Goal: Find specific page/section: Find specific page/section

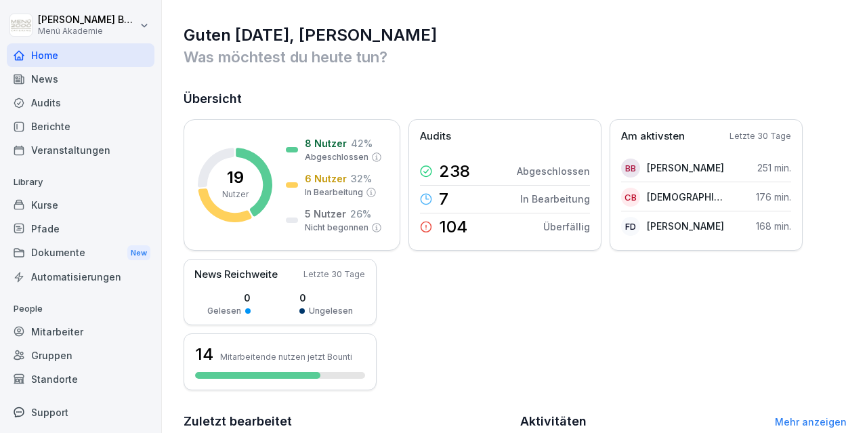
click at [62, 373] on div "Standorte" at bounding box center [81, 379] width 148 height 24
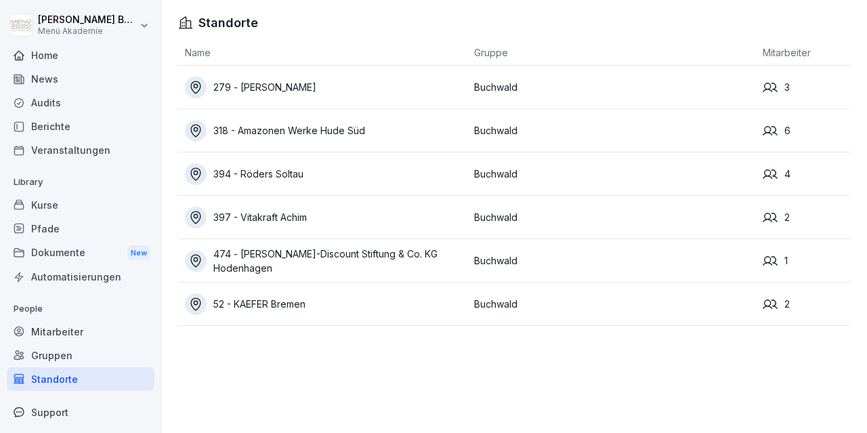
click at [304, 127] on div "318 - Amazonen Werke Hude Süd" at bounding box center [326, 131] width 283 height 22
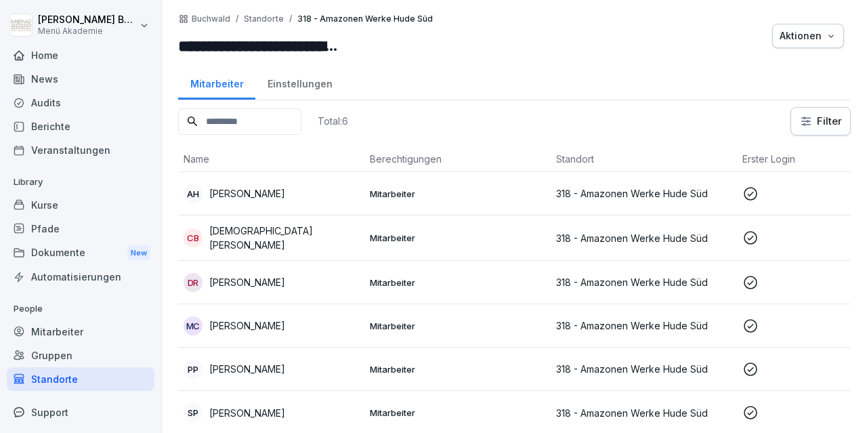
click at [256, 283] on p "Doris Ramke" at bounding box center [247, 282] width 76 height 14
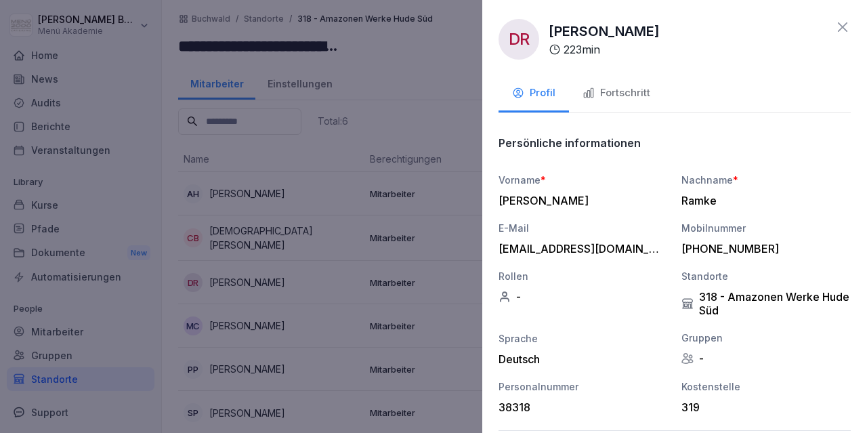
click at [846, 32] on icon at bounding box center [843, 27] width 16 height 16
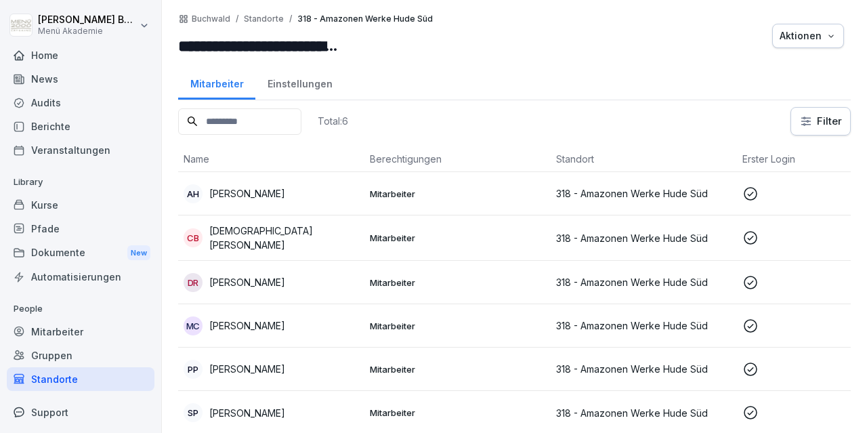
click at [73, 378] on div "Standorte" at bounding box center [81, 379] width 148 height 24
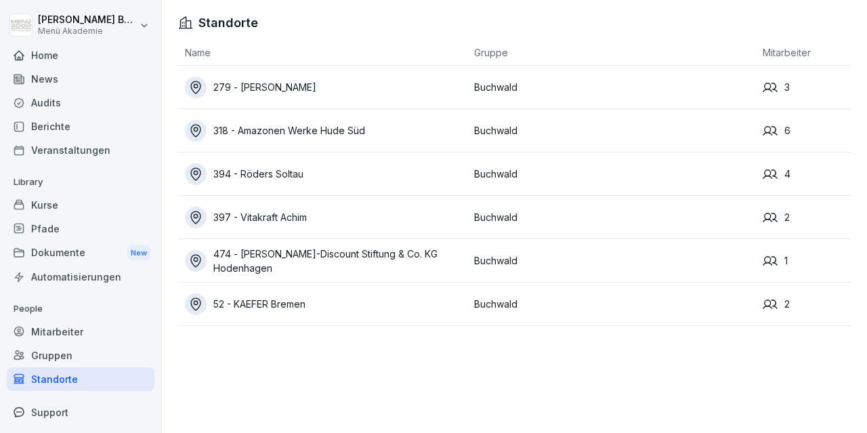
click at [264, 300] on div "52 - KAEFER Bremen" at bounding box center [326, 304] width 283 height 22
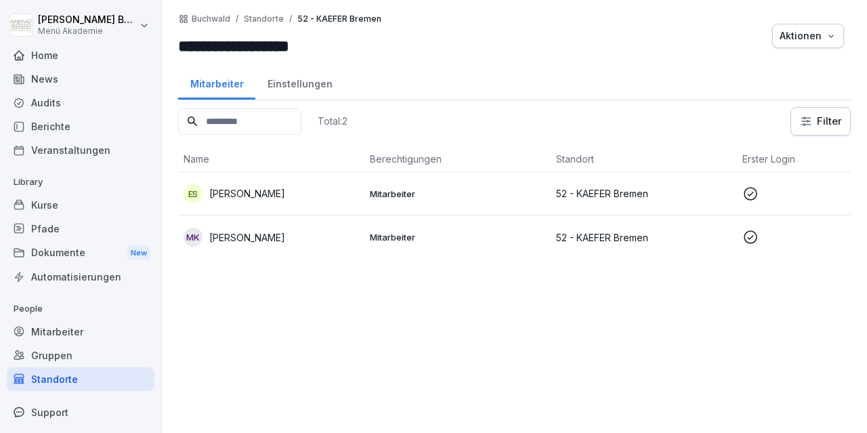
click at [274, 210] on td "ES Elaine Santana dos Santos" at bounding box center [271, 193] width 186 height 43
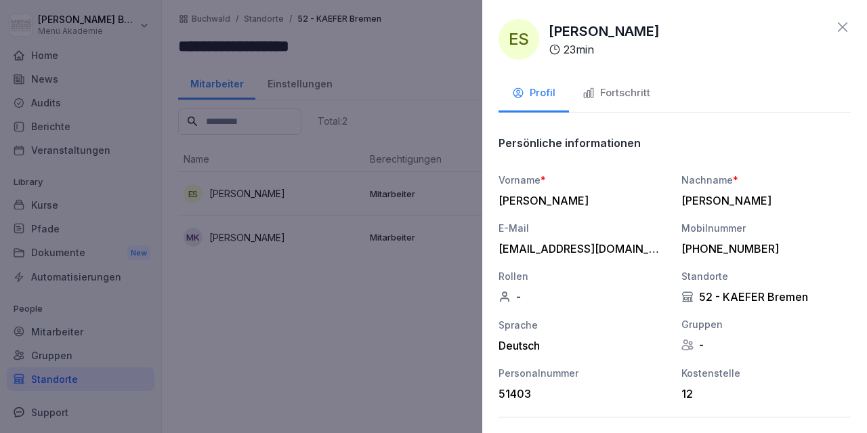
drag, startPoint x: 725, startPoint y: 29, endPoint x: 549, endPoint y: 33, distance: 176.2
click at [549, 33] on div "ES Elaine Santana dos Santos 23 min" at bounding box center [675, 39] width 352 height 41
copy p "Elaine Santana dos Santos"
click at [844, 25] on icon at bounding box center [843, 27] width 16 height 16
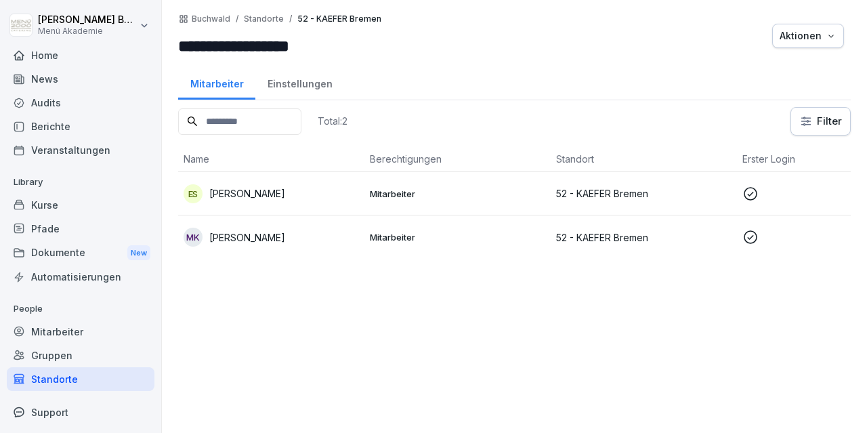
click at [260, 241] on p "Manuela Kohrs" at bounding box center [247, 237] width 76 height 14
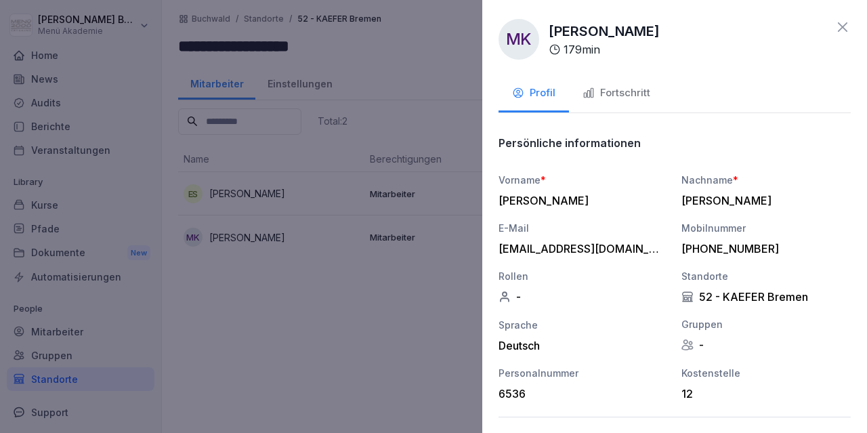
click at [845, 27] on icon at bounding box center [843, 27] width 16 height 16
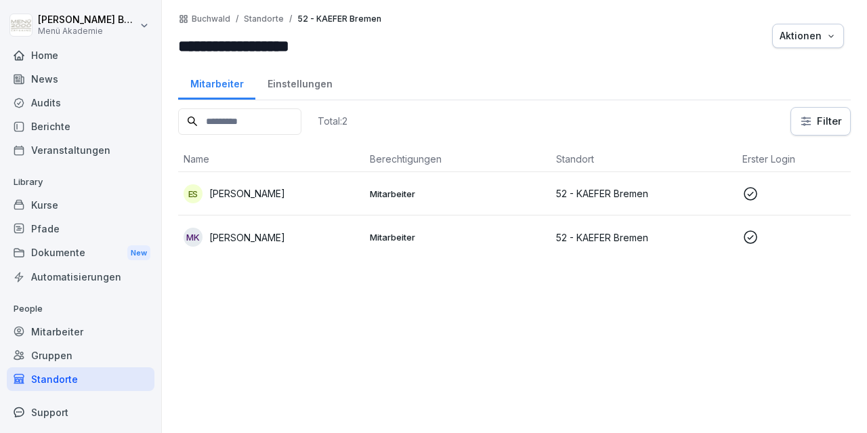
click at [58, 374] on div "Standorte" at bounding box center [81, 379] width 148 height 24
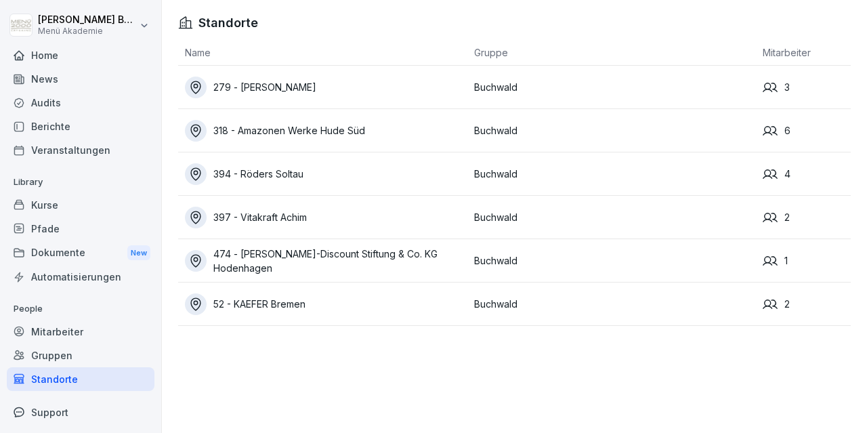
click at [58, 374] on div "Standorte" at bounding box center [81, 379] width 148 height 24
click at [278, 222] on div "397 - Vitakraft Achim" at bounding box center [326, 218] width 283 height 22
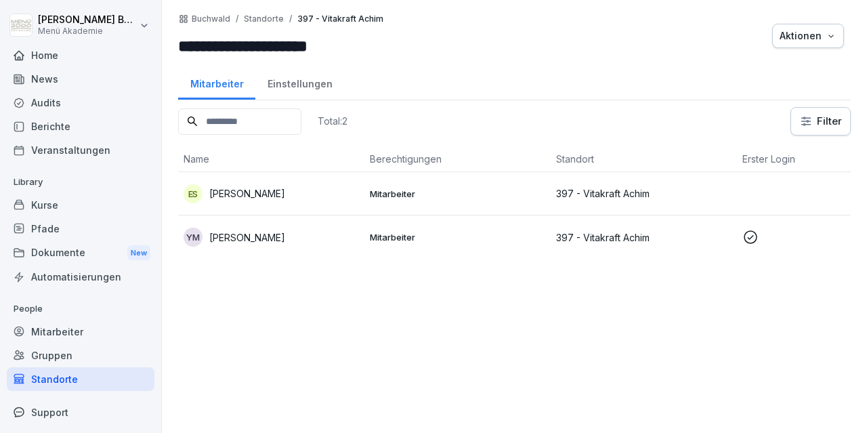
click at [285, 243] on div "YM Yvonne Matthies" at bounding box center [271, 237] width 175 height 19
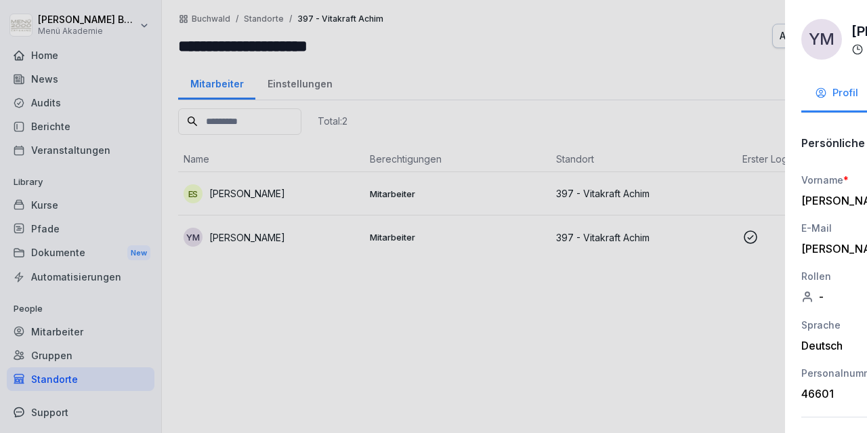
click at [354, 331] on div at bounding box center [433, 216] width 867 height 433
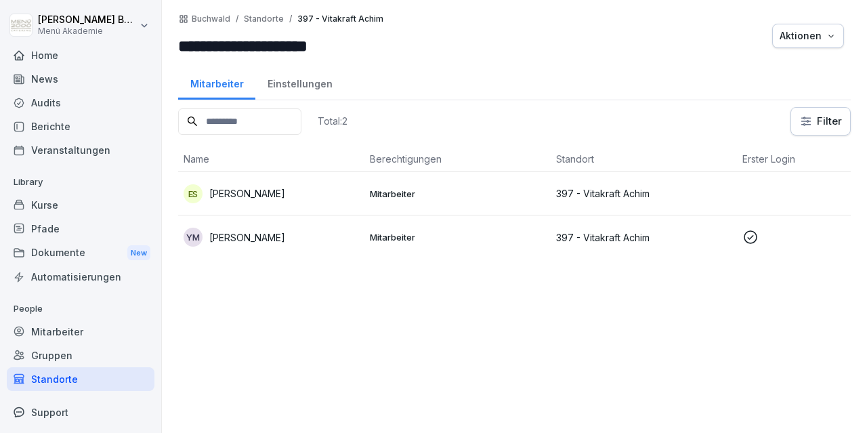
click at [278, 191] on p "Ekaterina Schlosser" at bounding box center [247, 193] width 76 height 14
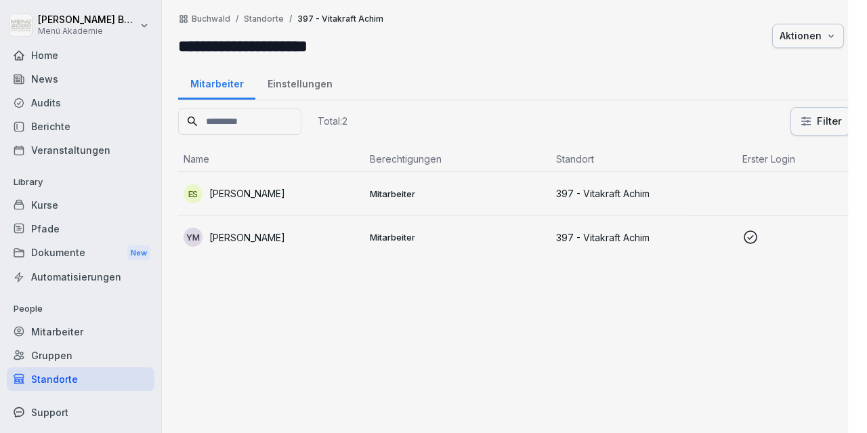
click at [278, 191] on div at bounding box center [433, 216] width 867 height 433
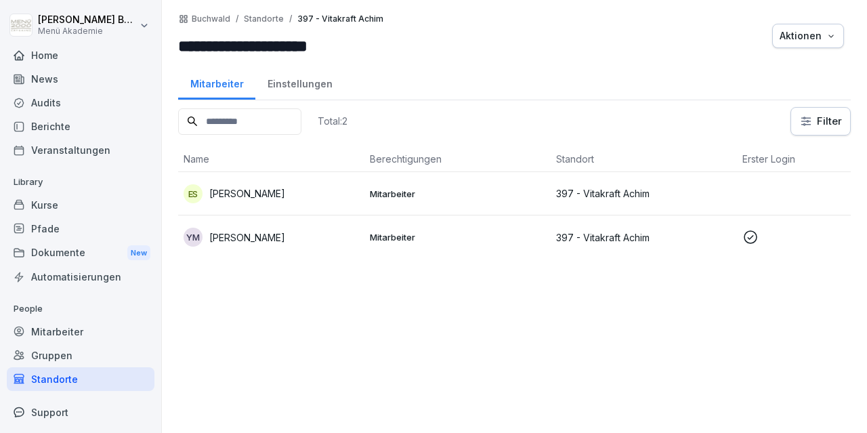
click at [266, 192] on p "Ekaterina Schlosser" at bounding box center [247, 193] width 76 height 14
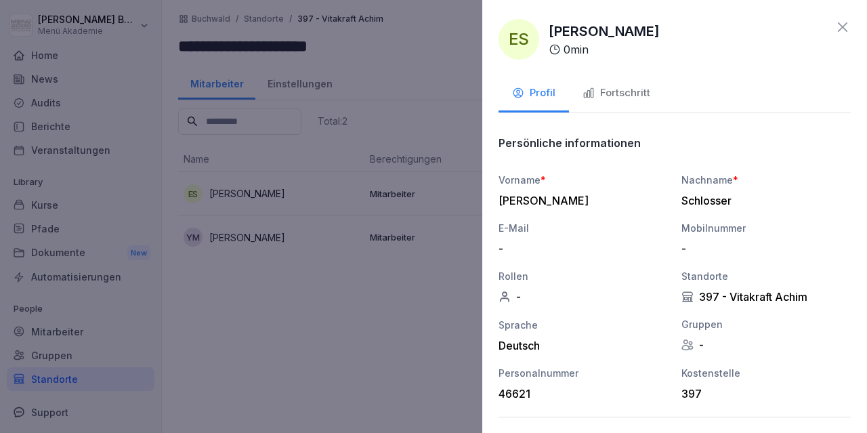
drag, startPoint x: 551, startPoint y: 32, endPoint x: 676, endPoint y: 33, distance: 124.7
click at [687, 28] on div "ES Ekaterina Schlosser 0 min" at bounding box center [675, 39] width 352 height 41
copy p "Ekaterina Schlosser"
click at [848, 26] on icon at bounding box center [843, 27] width 16 height 16
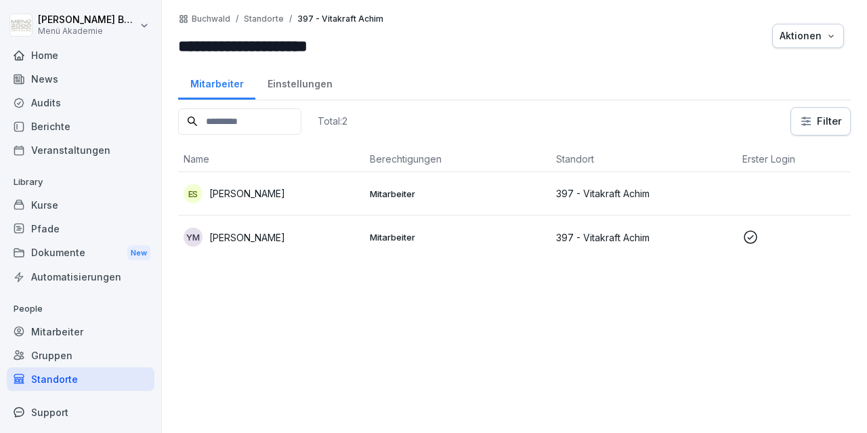
click at [66, 376] on div "Standorte" at bounding box center [81, 379] width 148 height 24
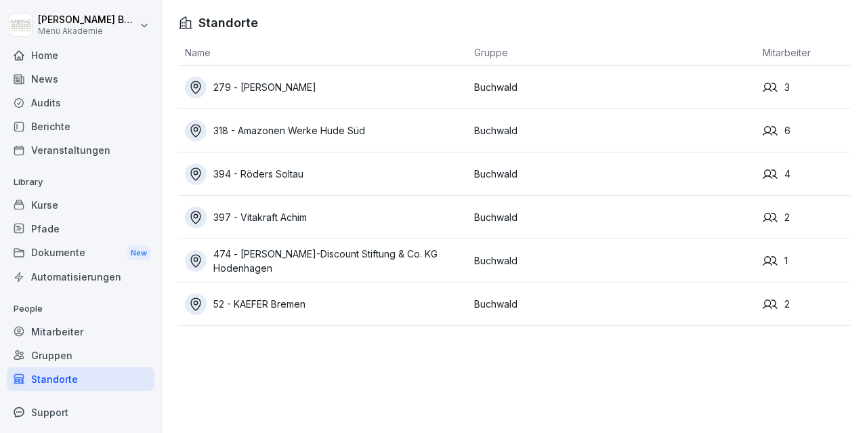
click at [278, 304] on div "52 - KAEFER Bremen" at bounding box center [326, 304] width 283 height 22
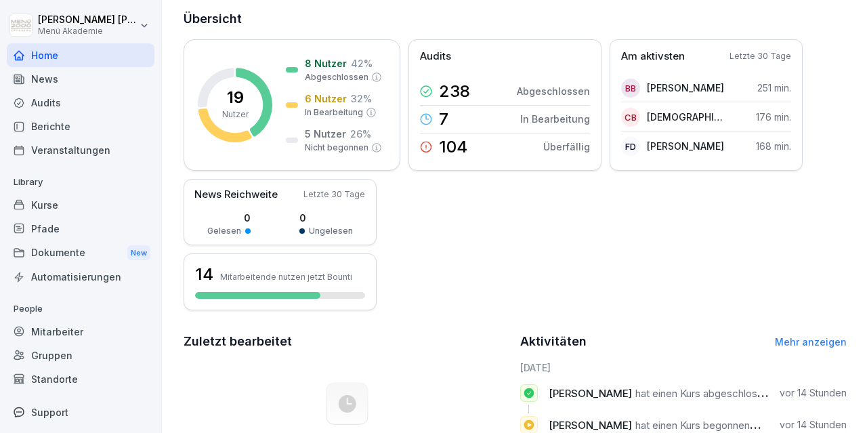
scroll to position [306, 0]
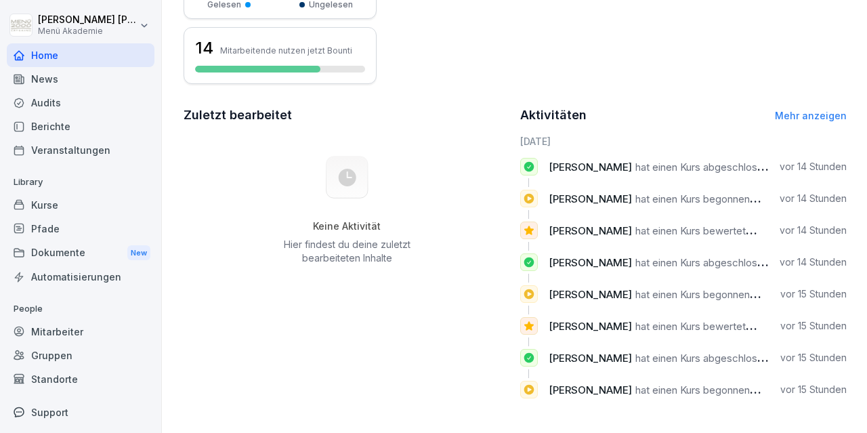
click at [57, 374] on div "Standorte" at bounding box center [81, 379] width 148 height 24
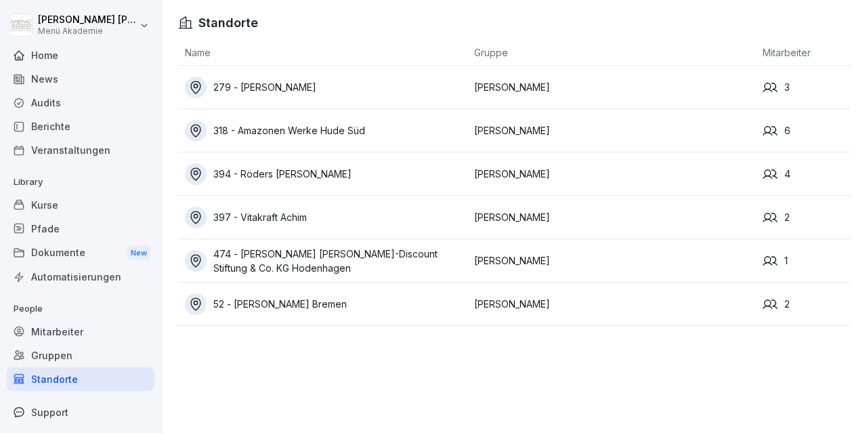
click at [262, 170] on div "394 - Röders Soltau" at bounding box center [326, 174] width 283 height 22
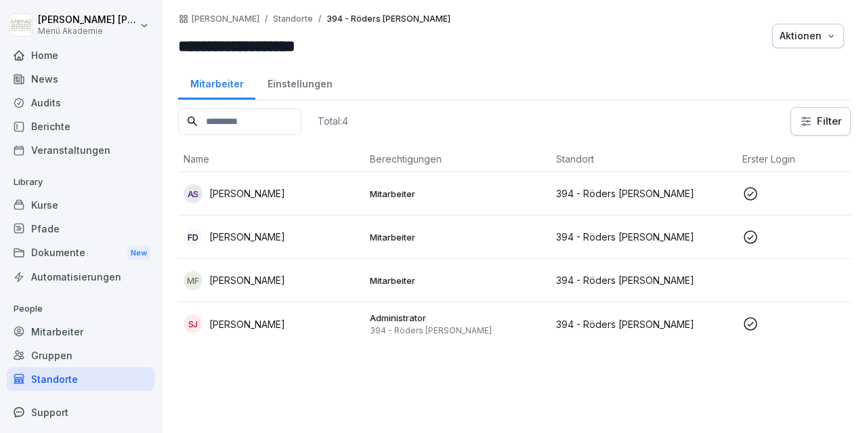
click at [264, 194] on p "[PERSON_NAME]" at bounding box center [247, 193] width 76 height 14
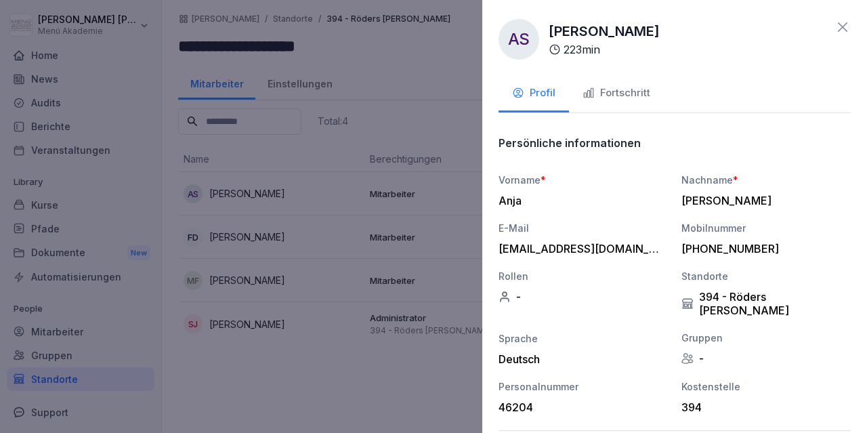
click at [255, 241] on div at bounding box center [433, 216] width 867 height 433
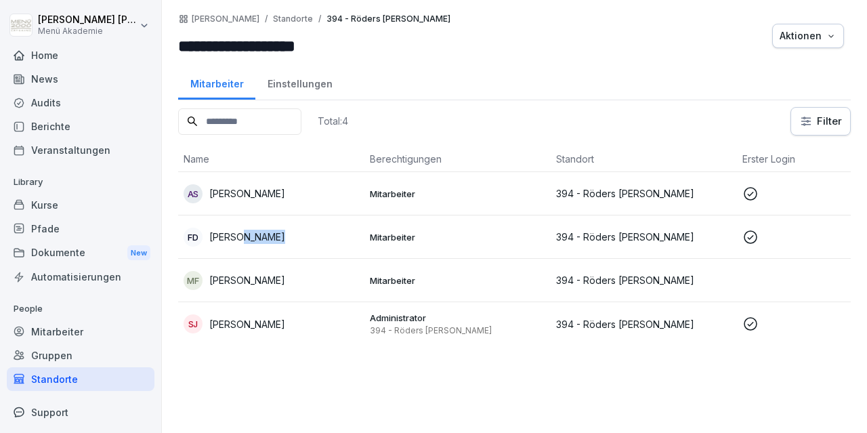
click at [255, 241] on p "[PERSON_NAME]" at bounding box center [247, 237] width 76 height 14
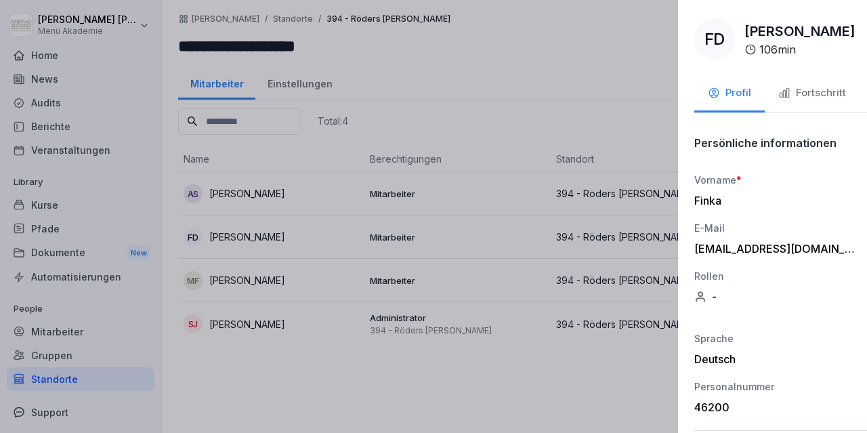
click at [262, 272] on div at bounding box center [433, 216] width 867 height 433
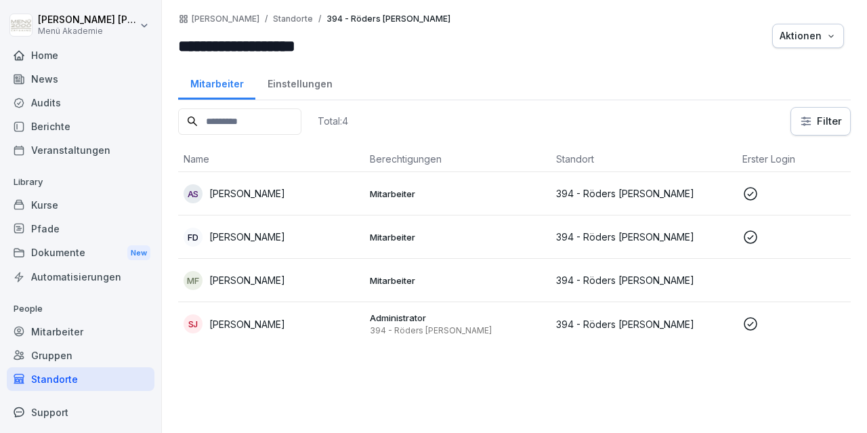
click at [265, 285] on p "[PERSON_NAME]" at bounding box center [247, 280] width 76 height 14
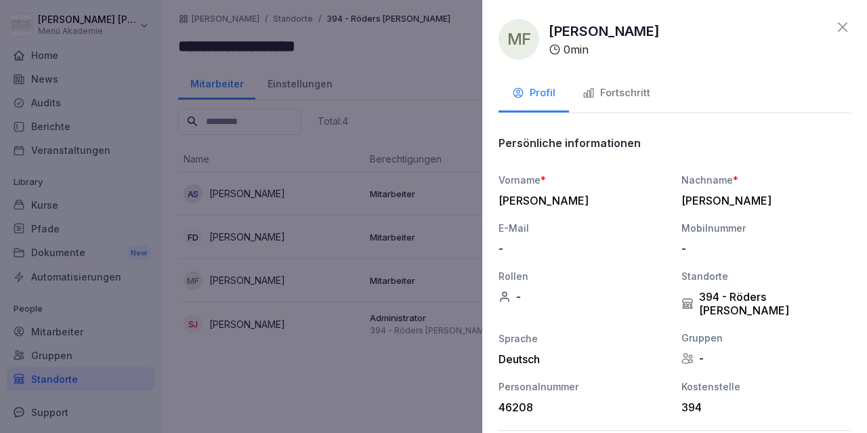
click at [278, 322] on div at bounding box center [433, 216] width 867 height 433
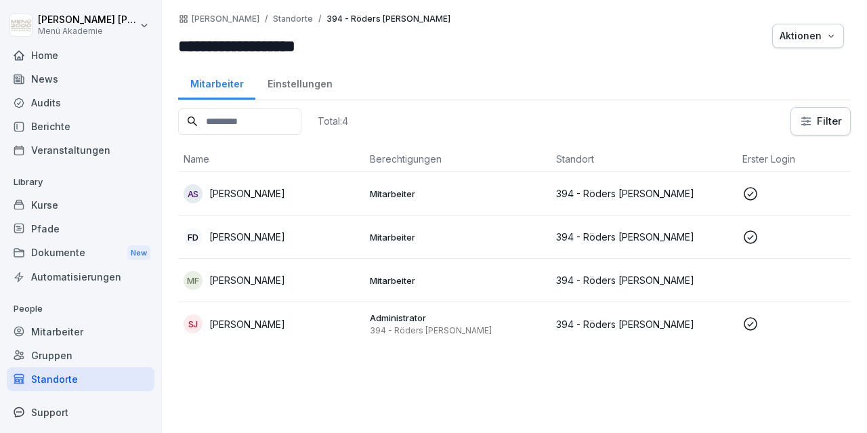
click at [278, 322] on p "[PERSON_NAME]" at bounding box center [247, 324] width 76 height 14
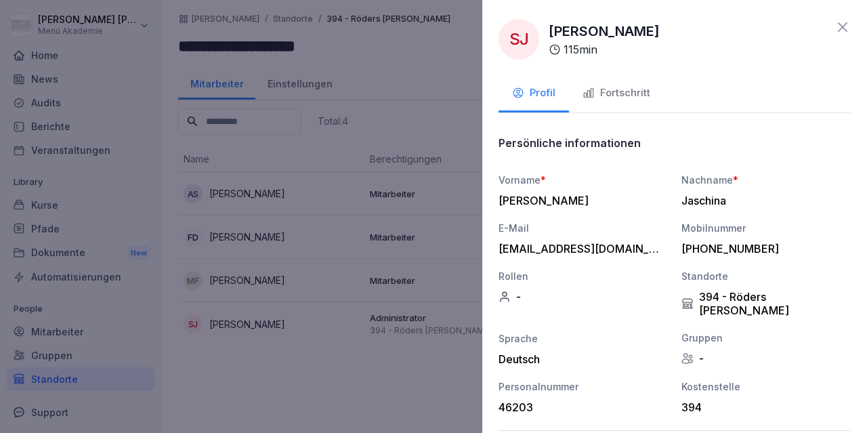
click at [844, 26] on icon at bounding box center [843, 27] width 16 height 16
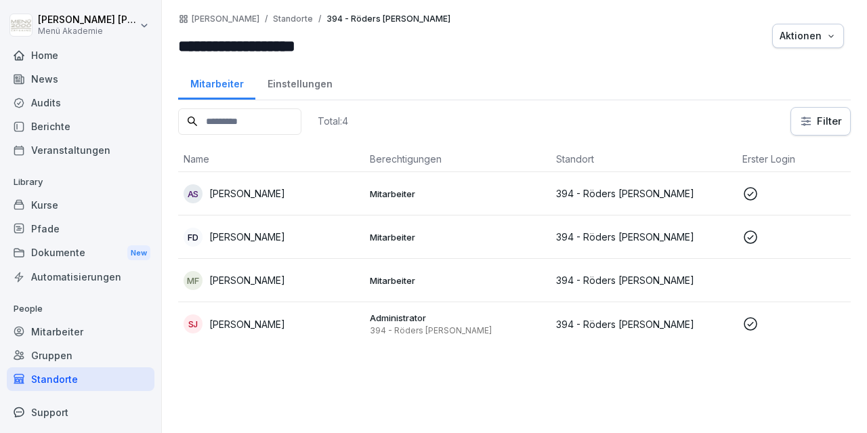
click at [49, 383] on div "Standorte" at bounding box center [81, 379] width 148 height 24
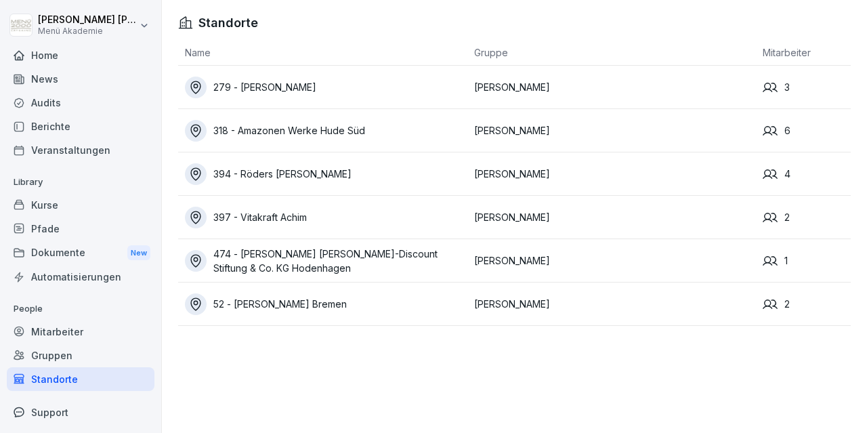
click at [283, 215] on div "397 - Vitakraft Achim" at bounding box center [326, 218] width 283 height 22
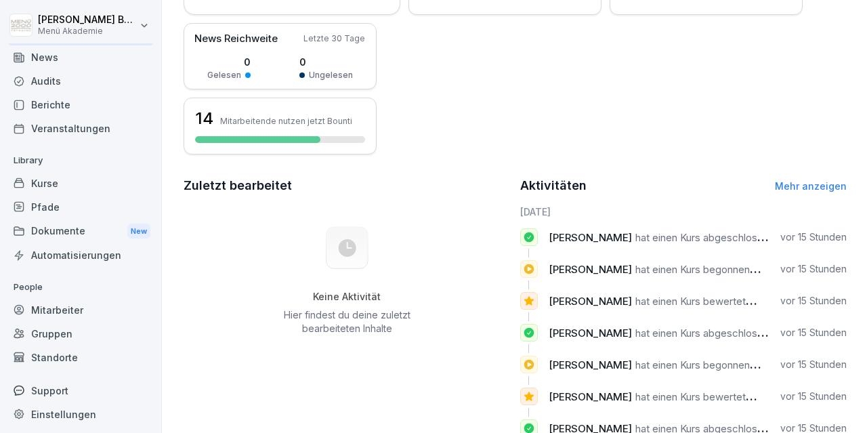
scroll to position [25, 0]
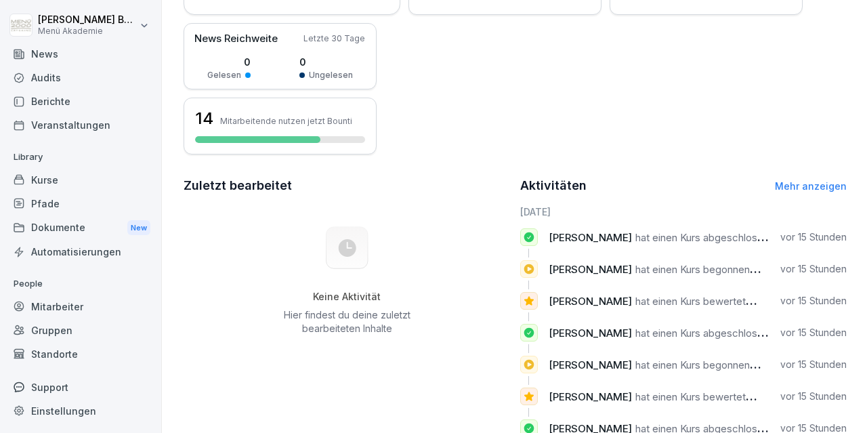
click at [62, 356] on div "Standorte" at bounding box center [81, 354] width 148 height 24
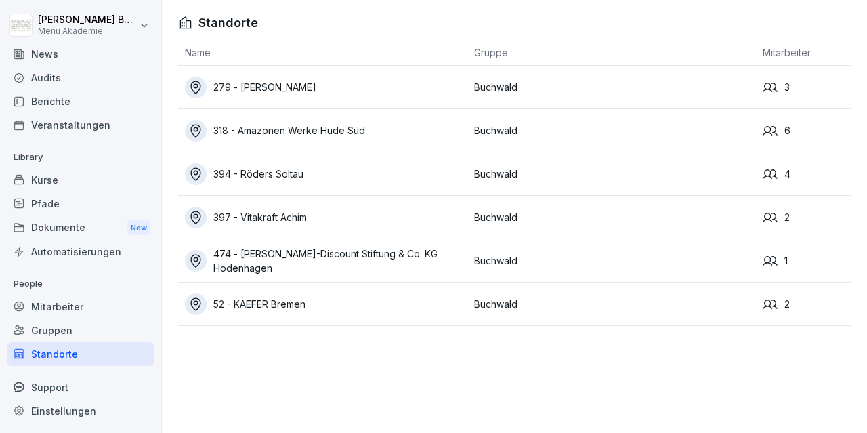
click at [292, 89] on div "279 - [PERSON_NAME]" at bounding box center [326, 88] width 283 height 22
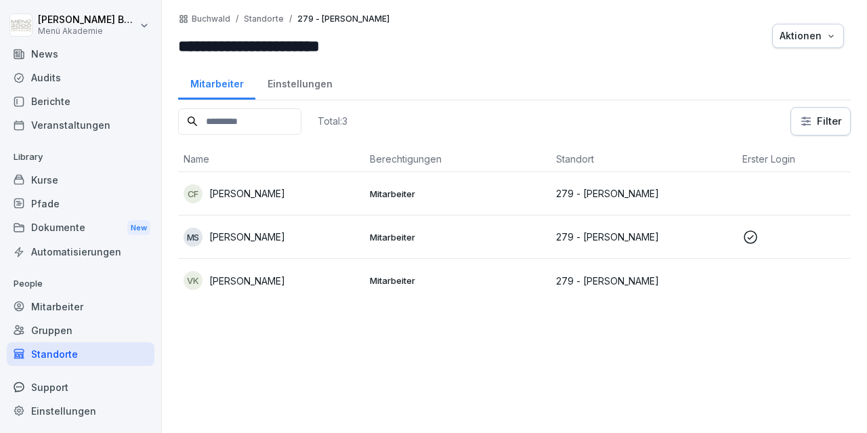
click at [261, 234] on p "Marion Sudmeyer" at bounding box center [247, 237] width 76 height 14
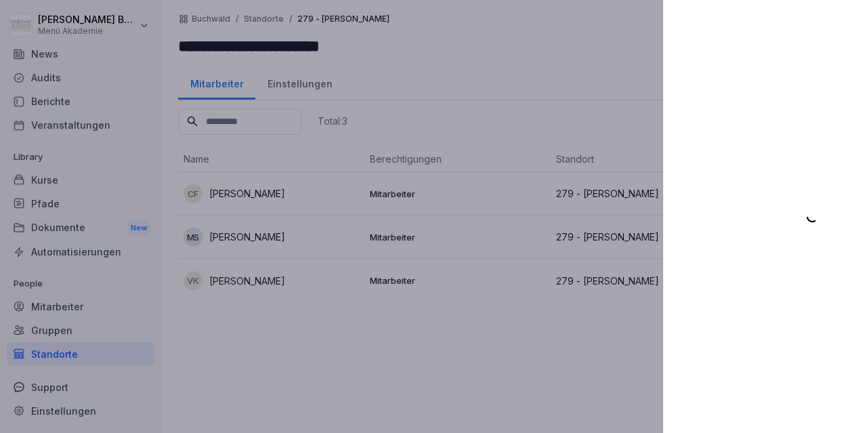
scroll to position [25, 0]
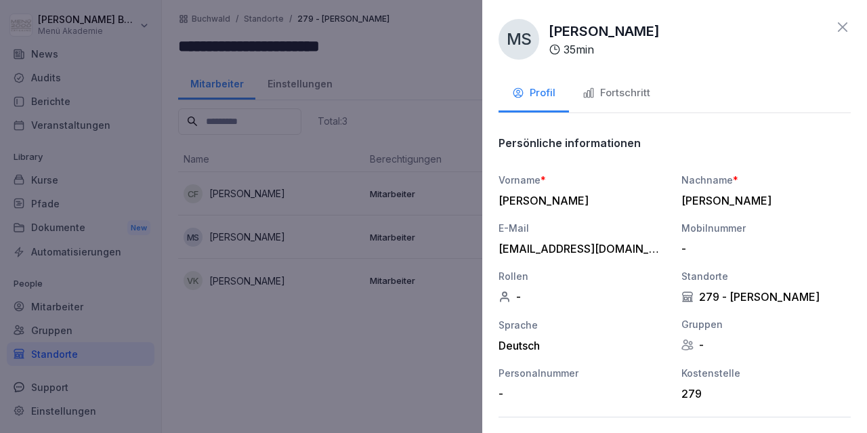
click at [845, 33] on icon at bounding box center [843, 27] width 16 height 16
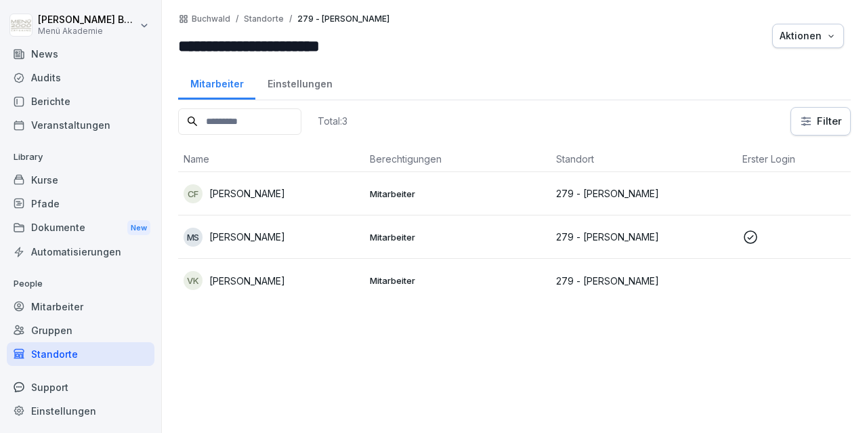
click at [269, 285] on p "[PERSON_NAME]" at bounding box center [247, 281] width 76 height 14
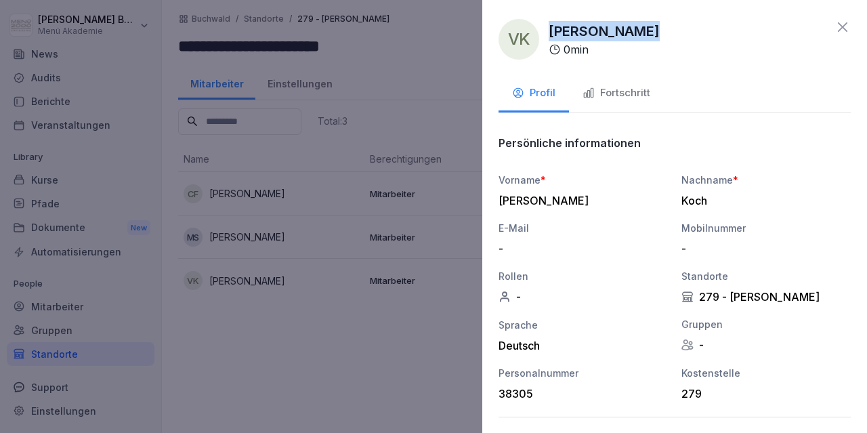
drag, startPoint x: 653, startPoint y: 26, endPoint x: 552, endPoint y: 32, distance: 100.5
click at [552, 32] on div "VK Veronika Koch 0 min" at bounding box center [675, 39] width 352 height 41
copy p "[PERSON_NAME]"
click at [844, 26] on icon at bounding box center [843, 27] width 16 height 16
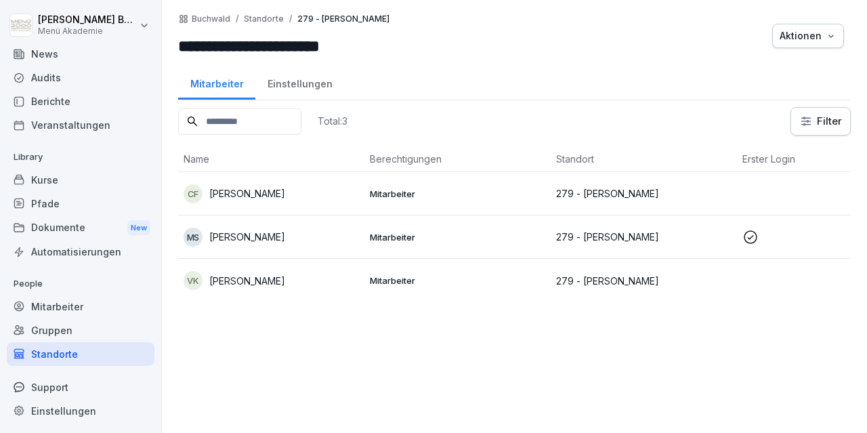
drag, startPoint x: 293, startPoint y: 190, endPoint x: 207, endPoint y: 192, distance: 86.8
click at [207, 192] on div "CF Costantin Franco" at bounding box center [271, 193] width 175 height 19
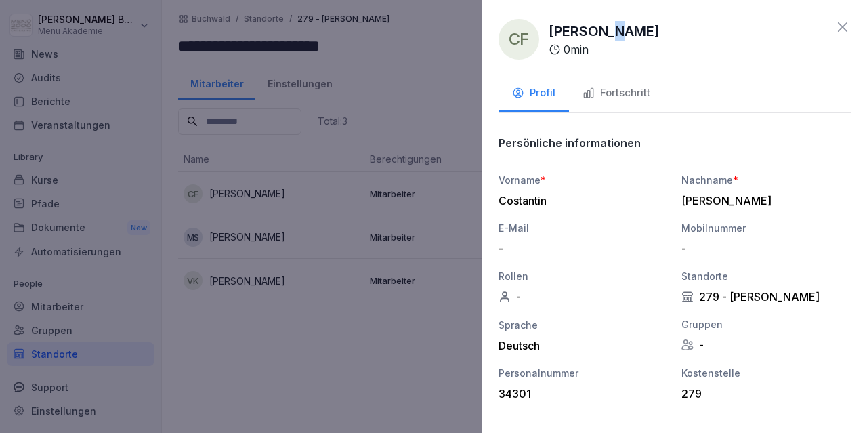
drag, startPoint x: 607, startPoint y: 51, endPoint x: 625, endPoint y: 40, distance: 21.6
click at [614, 47] on div "Costantin Franco 0 min" at bounding box center [604, 39] width 111 height 37
drag, startPoint x: 663, startPoint y: 22, endPoint x: 550, endPoint y: 31, distance: 113.5
click at [550, 31] on div "CF Costantin Franco 0 min" at bounding box center [675, 39] width 352 height 41
copy p "[PERSON_NAME]"
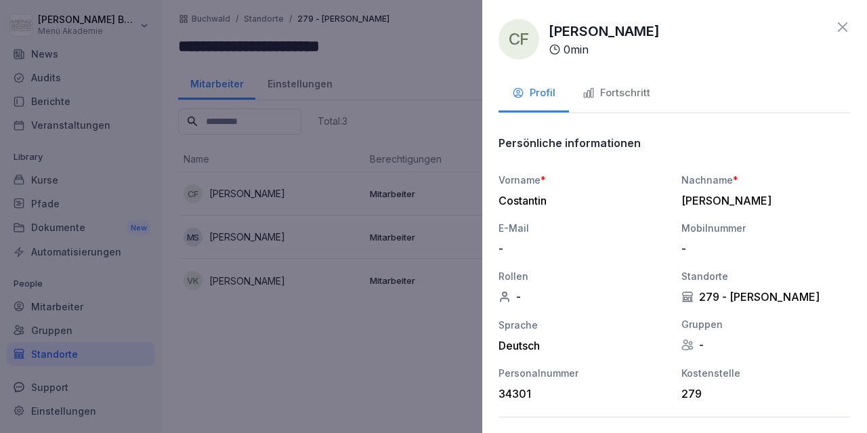
click at [845, 22] on icon at bounding box center [843, 27] width 16 height 16
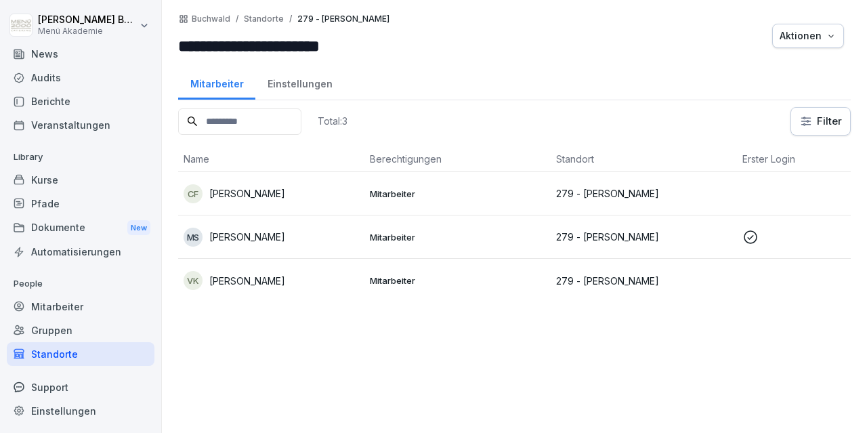
click at [56, 354] on div "Standorte" at bounding box center [81, 354] width 148 height 24
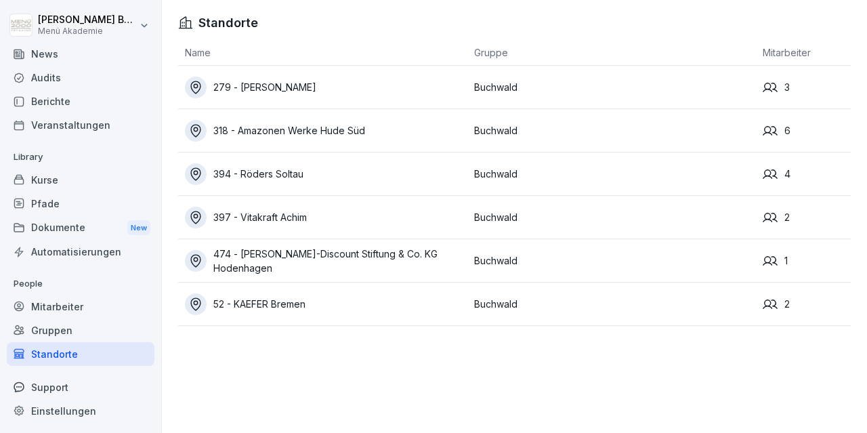
click at [260, 255] on div "474 - [PERSON_NAME] [PERSON_NAME]-Discount Stiftung & Co. KG Hodenhagen" at bounding box center [326, 261] width 283 height 28
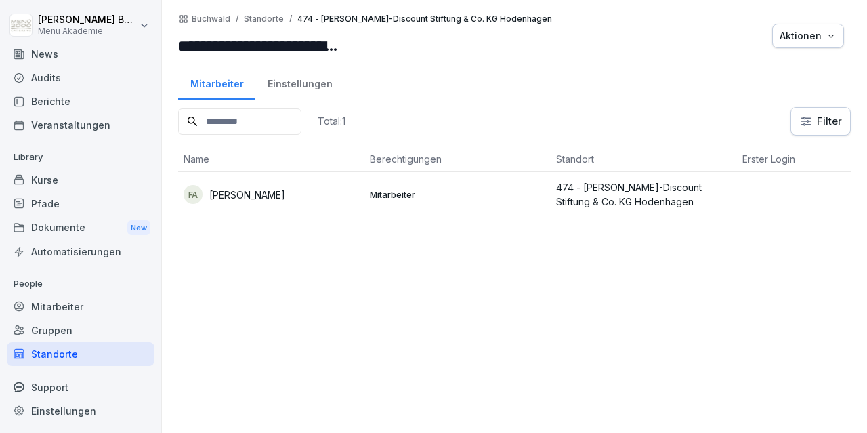
click at [274, 193] on p "Florentin-Christian Alexandru" at bounding box center [247, 195] width 76 height 14
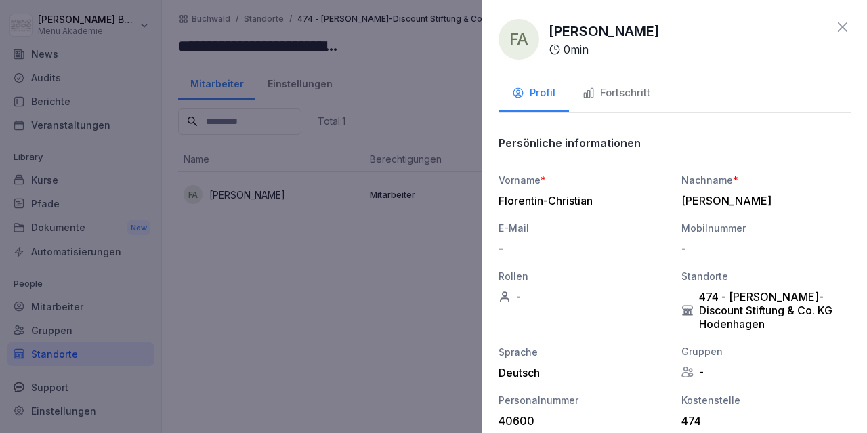
drag, startPoint x: 743, startPoint y: 31, endPoint x: 550, endPoint y: 39, distance: 193.3
click at [550, 39] on div "FA Florentin-Christian Alexandru 0 min" at bounding box center [675, 39] width 352 height 41
copy p "Florentin-Christian Alexandru"
click at [848, 28] on icon at bounding box center [843, 27] width 16 height 16
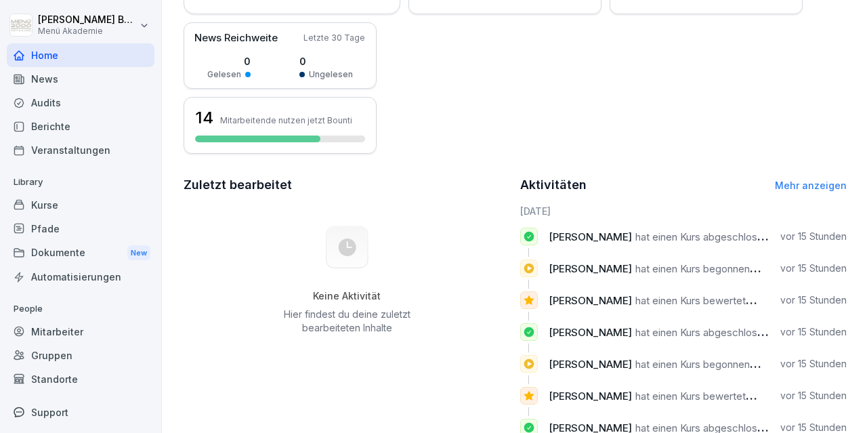
scroll to position [306, 0]
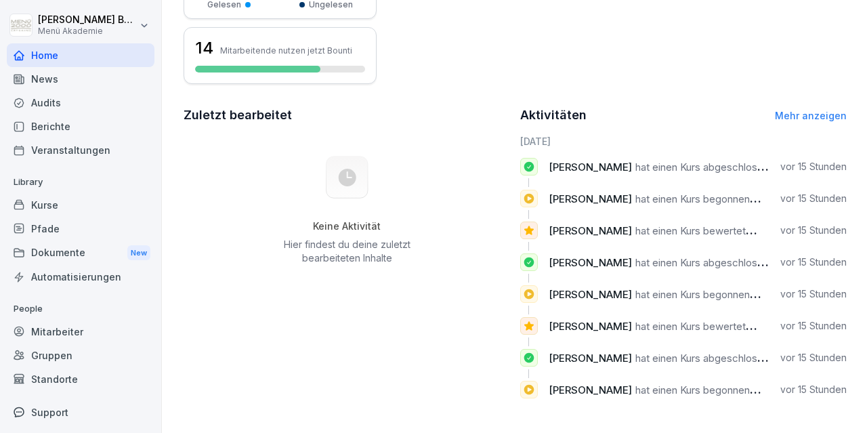
click at [58, 352] on div "Gruppen" at bounding box center [81, 356] width 148 height 24
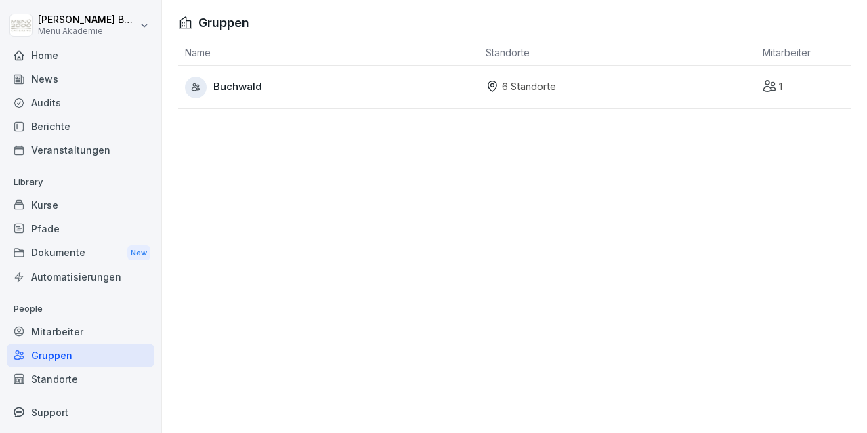
click at [241, 85] on span "[PERSON_NAME]" at bounding box center [237, 87] width 49 height 16
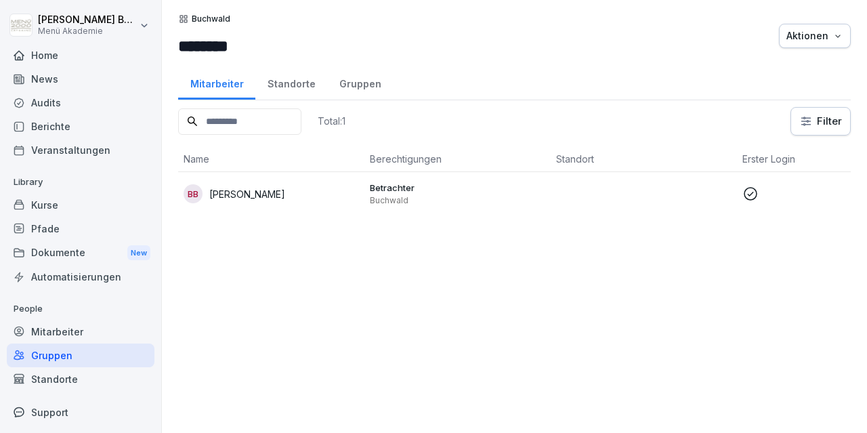
click at [295, 82] on div "Standorte" at bounding box center [291, 82] width 72 height 35
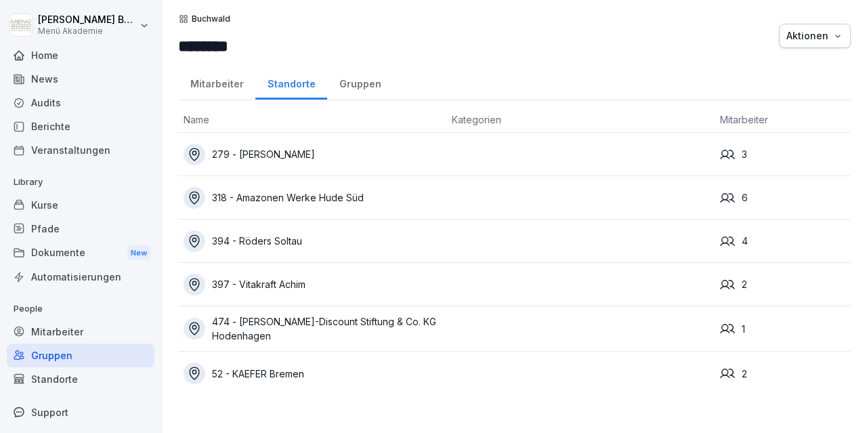
click at [299, 239] on div "394 - Röders [PERSON_NAME]" at bounding box center [312, 241] width 257 height 22
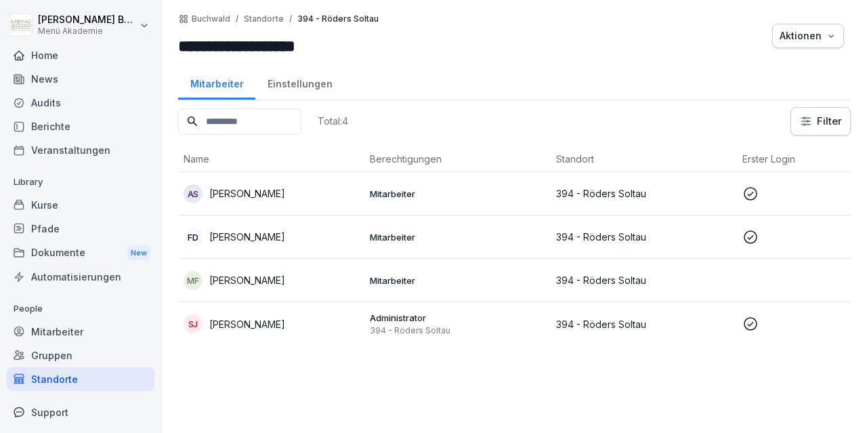
click at [68, 377] on div "Standorte" at bounding box center [81, 379] width 148 height 24
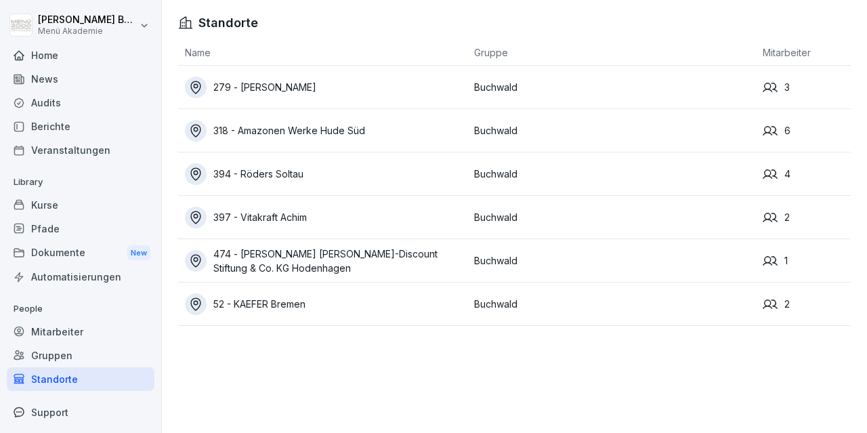
click at [68, 377] on div "Standorte" at bounding box center [81, 379] width 148 height 24
click at [272, 79] on div "279 - [PERSON_NAME]" at bounding box center [326, 88] width 283 height 22
